Goal: Task Accomplishment & Management: Manage account settings

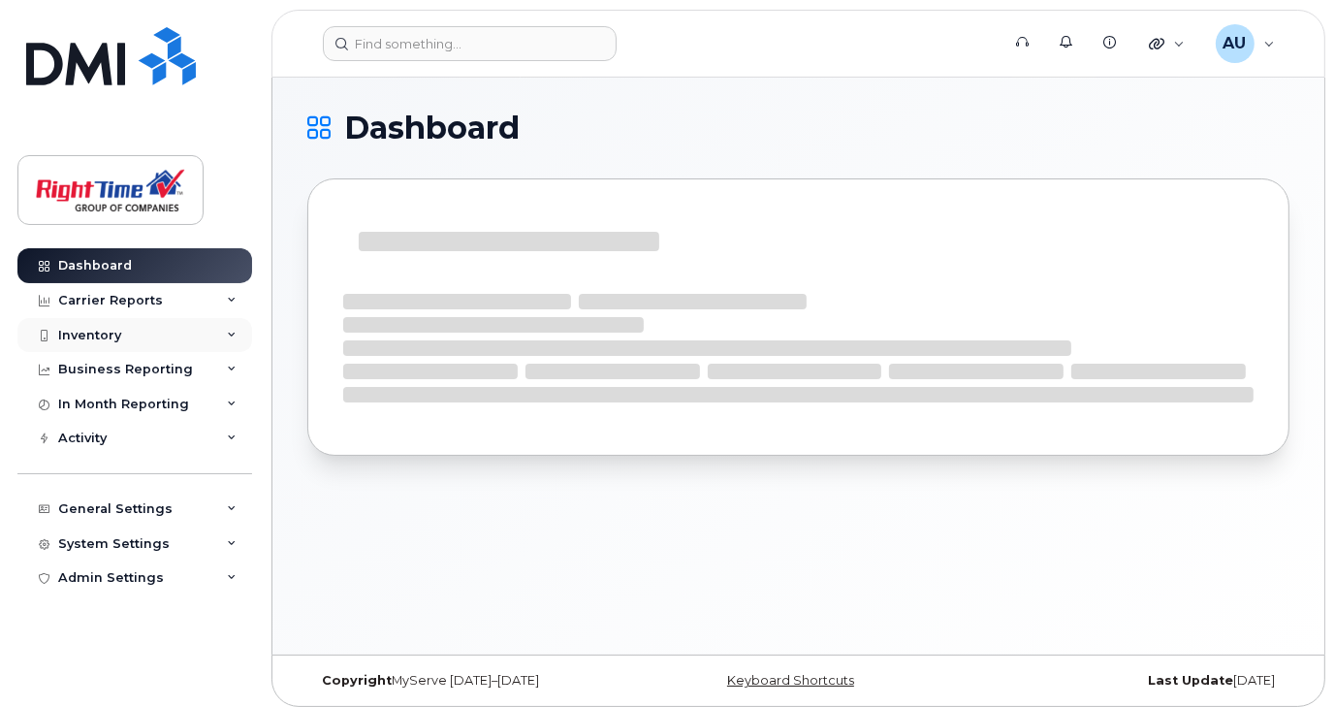
click at [226, 333] on div "Inventory" at bounding box center [134, 335] width 235 height 35
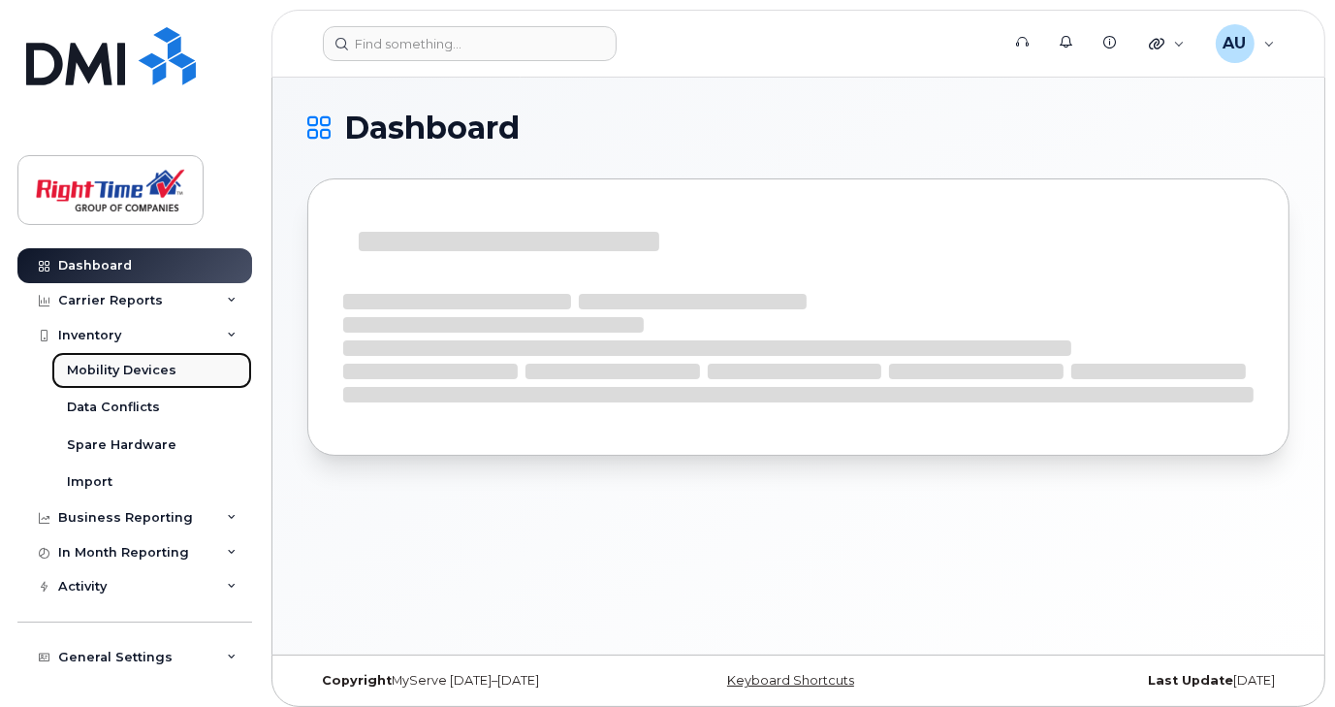
drag, startPoint x: 135, startPoint y: 368, endPoint x: 190, endPoint y: 363, distance: 55.5
click at [135, 368] on div "Mobility Devices" at bounding box center [122, 370] width 110 height 17
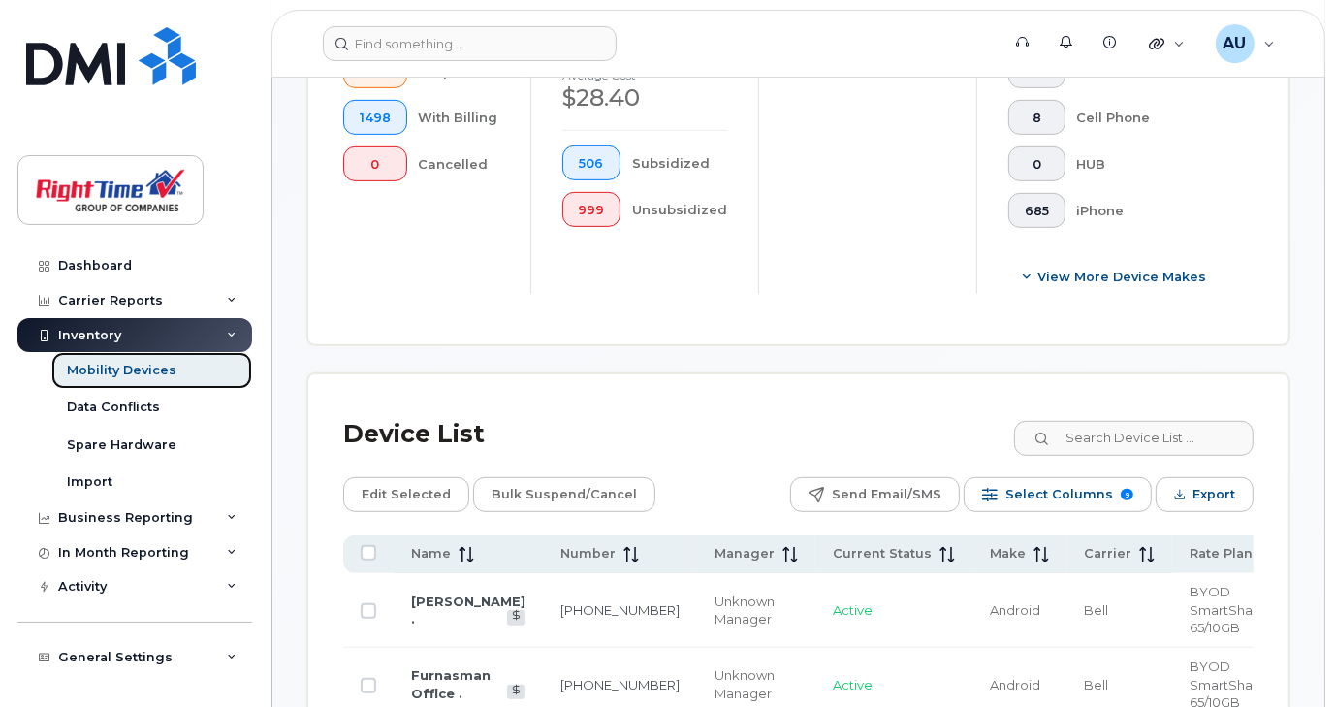
scroll to position [872, 0]
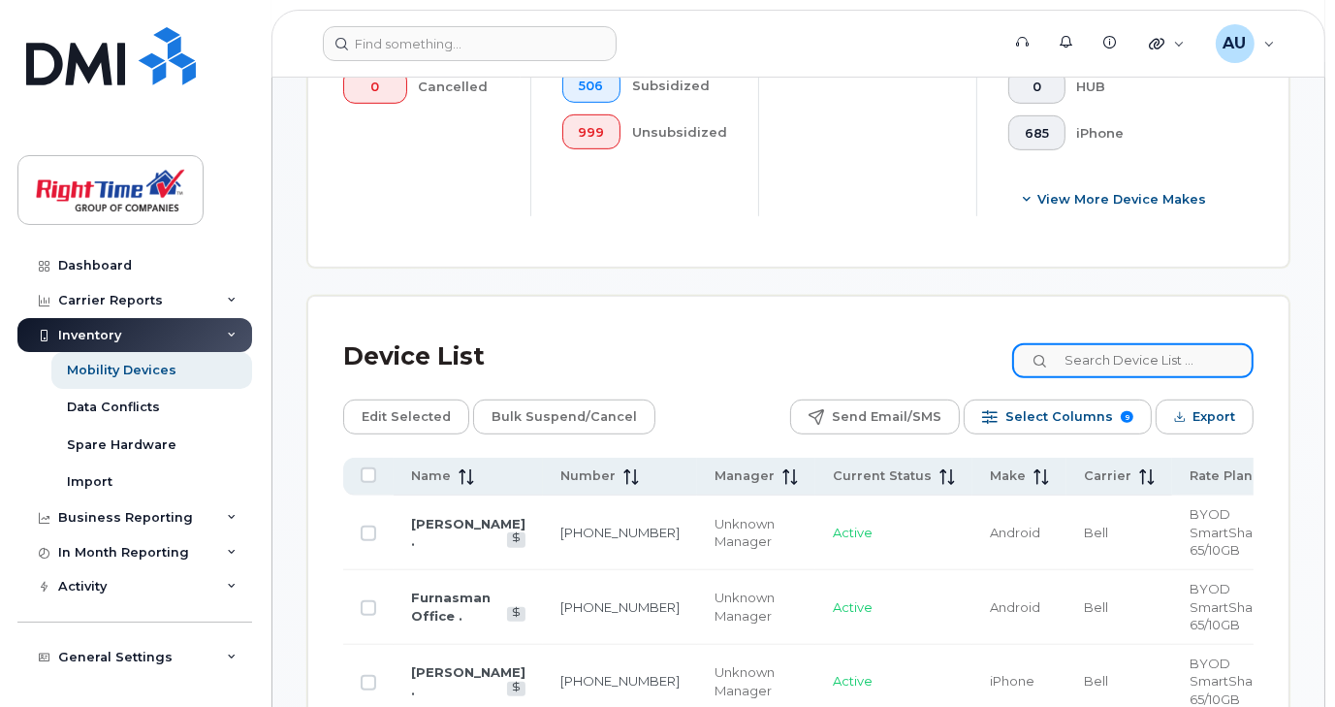
click at [1083, 352] on input at bounding box center [1132, 360] width 241 height 35
paste input "519-546-0989"
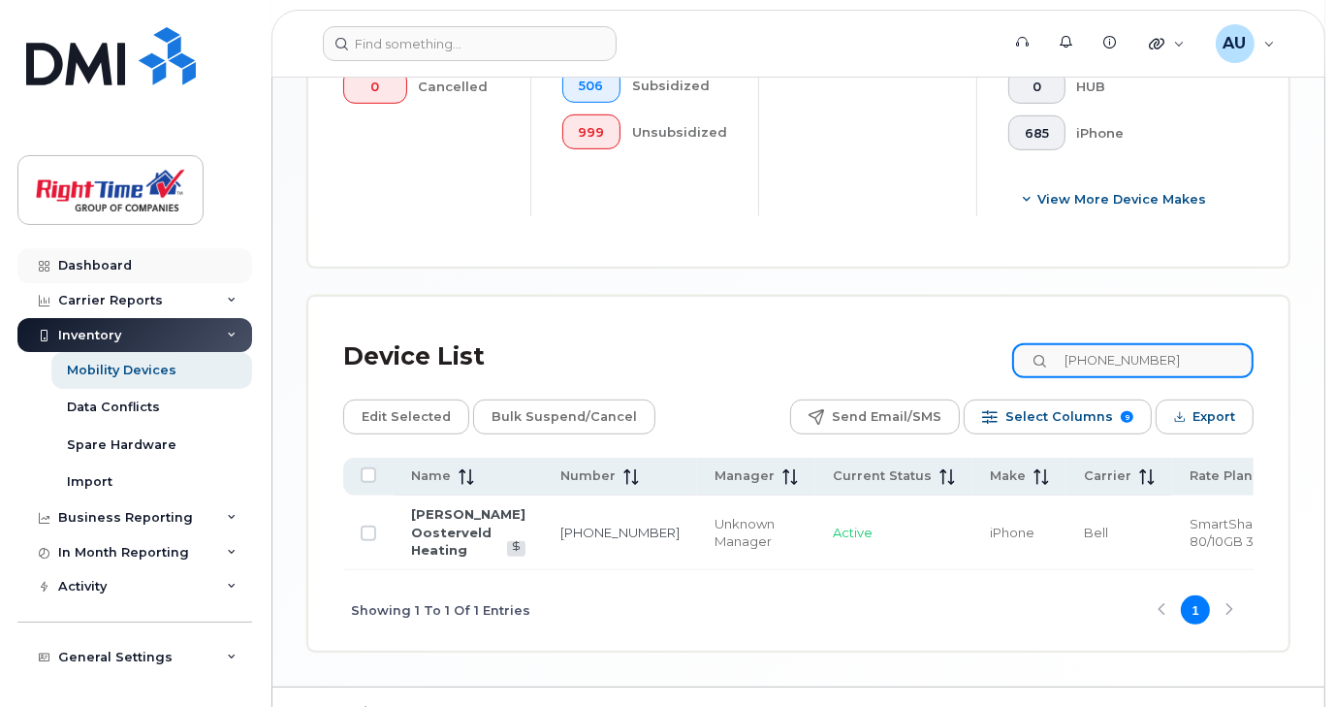
type input "519-546-0989"
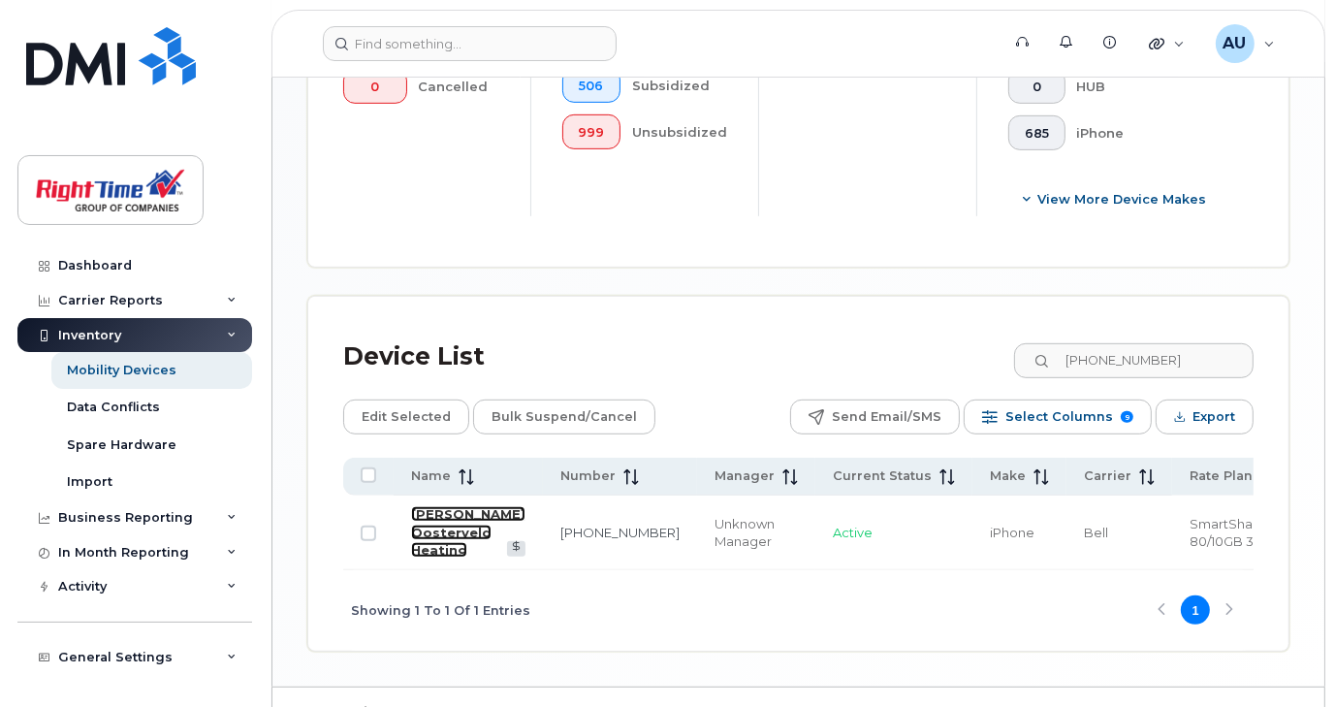
click at [445, 530] on link "[PERSON_NAME] Oosterveld Heating" at bounding box center [468, 531] width 114 height 51
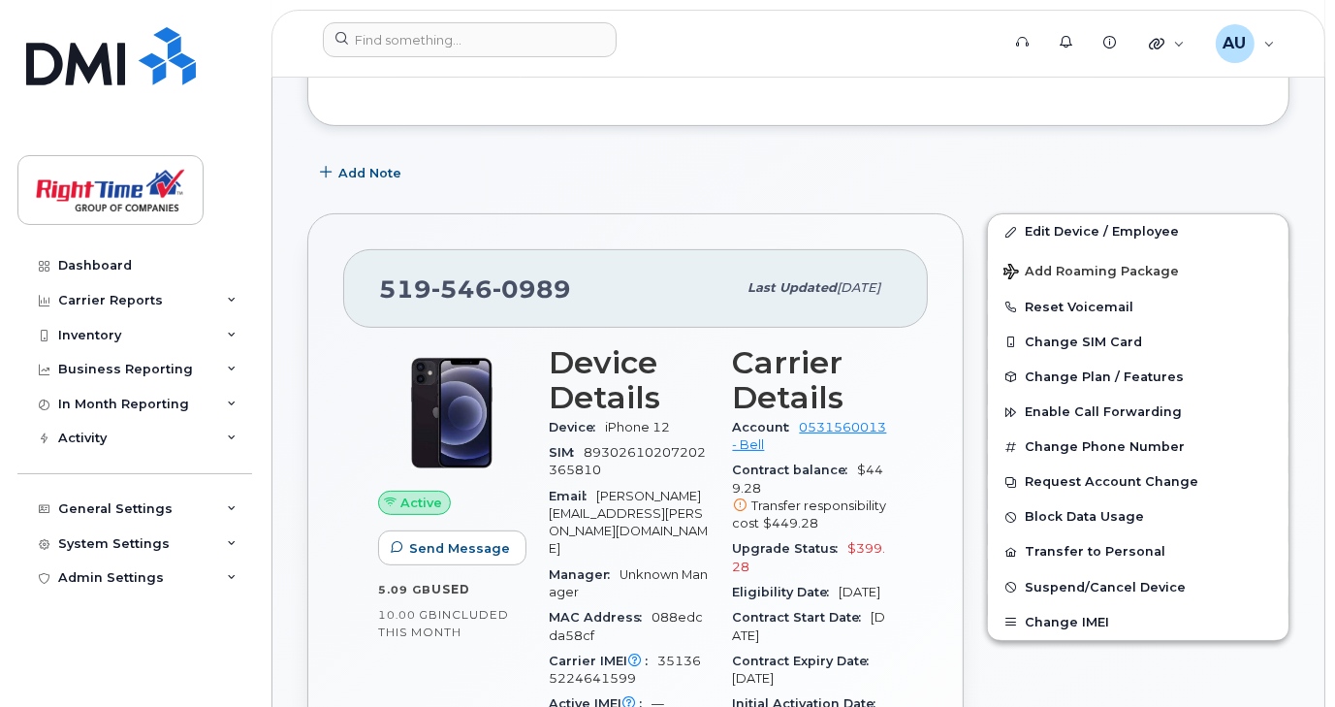
scroll to position [485, 0]
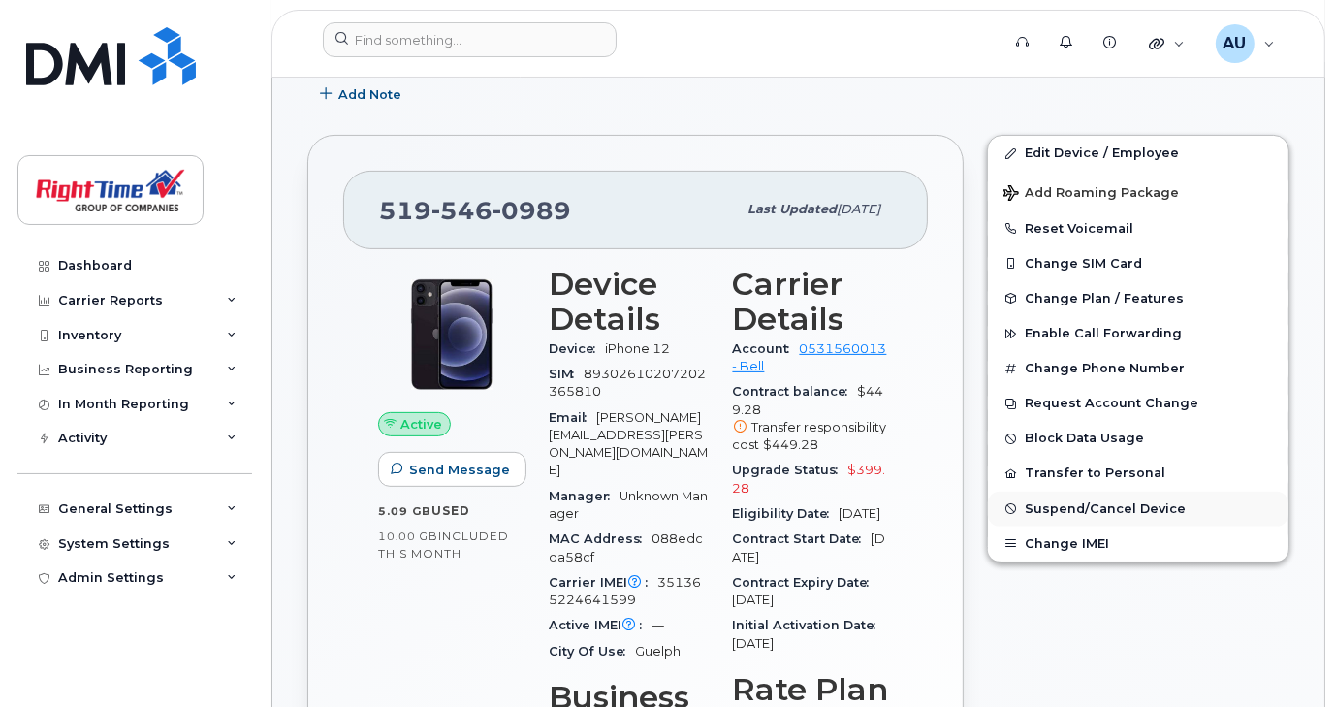
click at [1104, 501] on span "Suspend/Cancel Device" at bounding box center [1104, 508] width 161 height 15
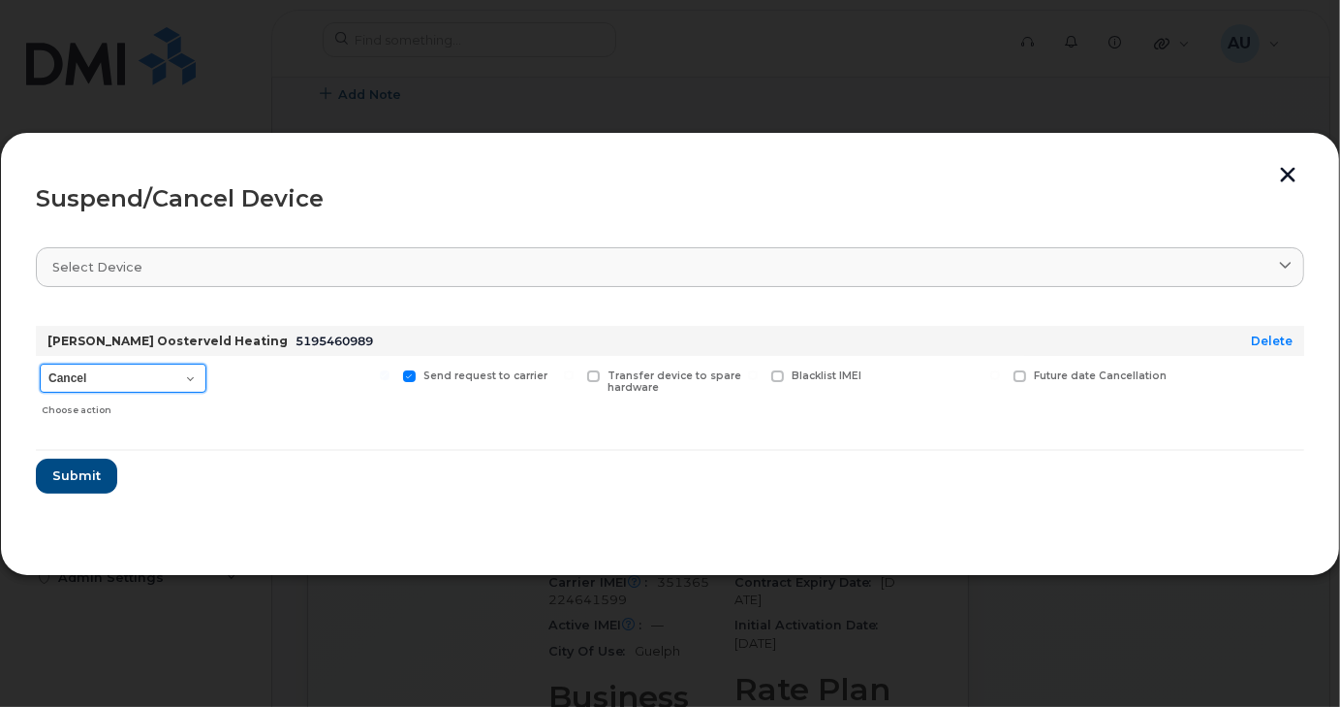
click at [194, 379] on select "Cancel Suspend - Extend Suspension Suspend - Reduced Rate Suspend - Full Rate S…" at bounding box center [123, 377] width 167 height 29
select select "[object Object]"
click at [40, 363] on select "Cancel Suspend - Extend Suspension Suspend - Reduced Rate Suspend - Full Rate S…" at bounding box center [123, 377] width 167 height 29
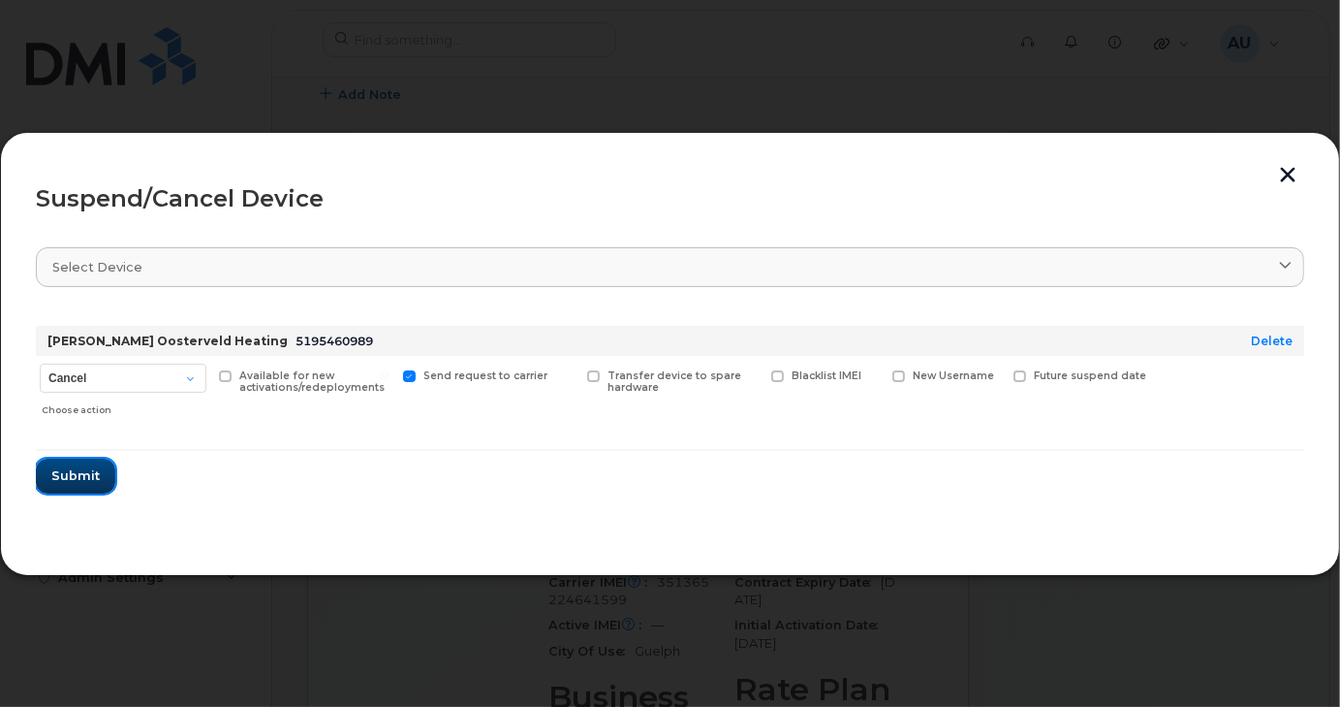
click at [76, 483] on span "Submit" at bounding box center [75, 475] width 48 height 18
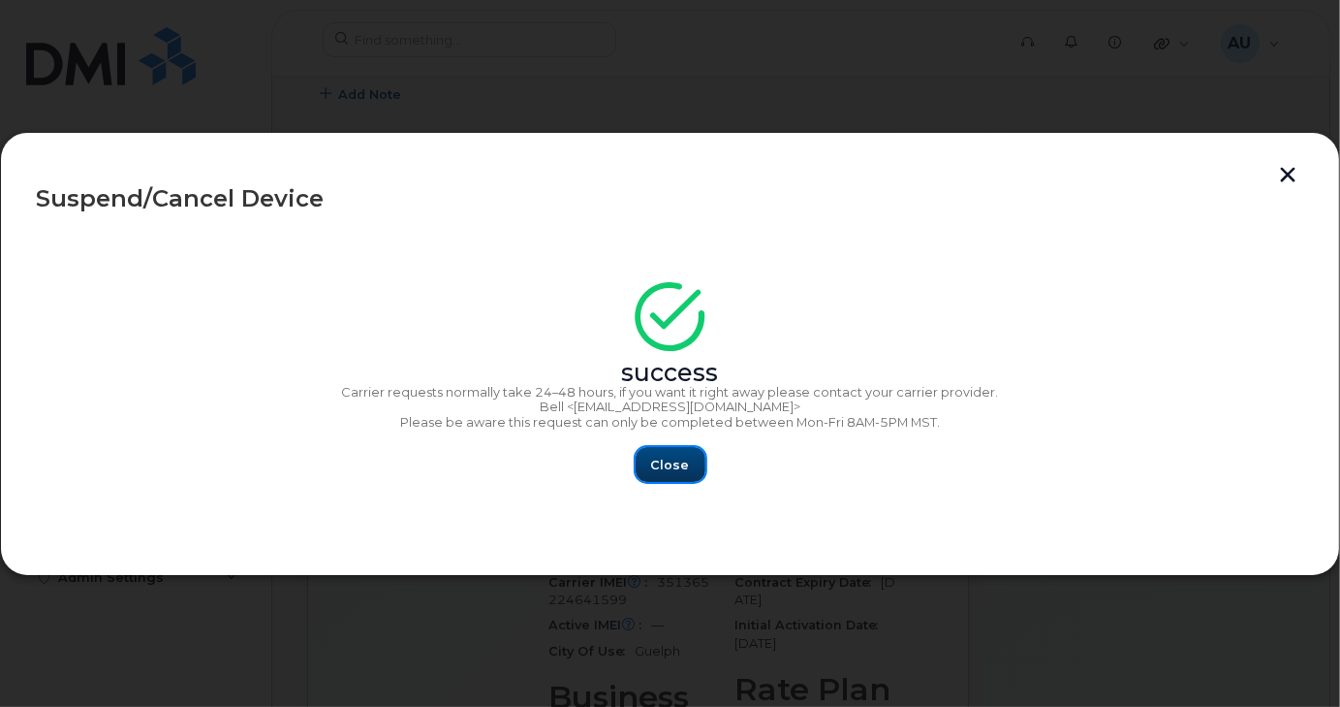
click at [676, 467] on span "Close" at bounding box center [670, 465] width 39 height 18
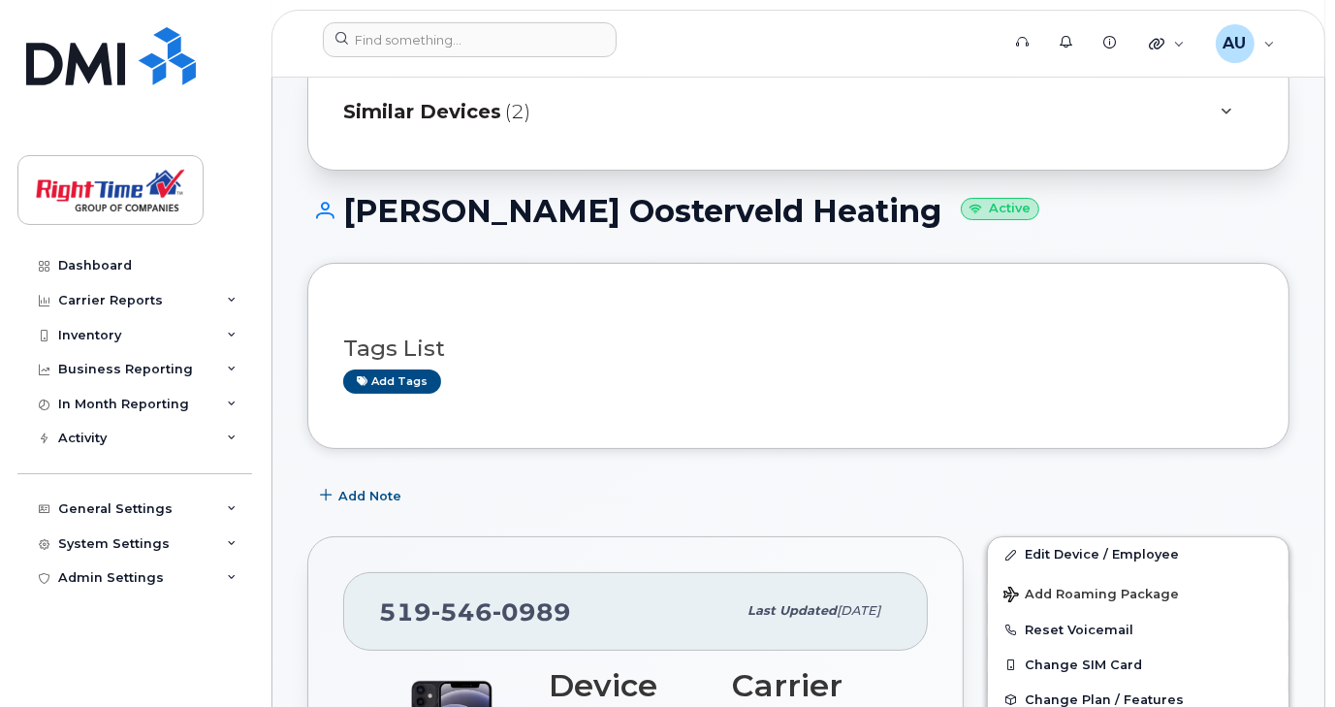
scroll to position [194, 0]
